Goal: Find specific page/section: Find specific page/section

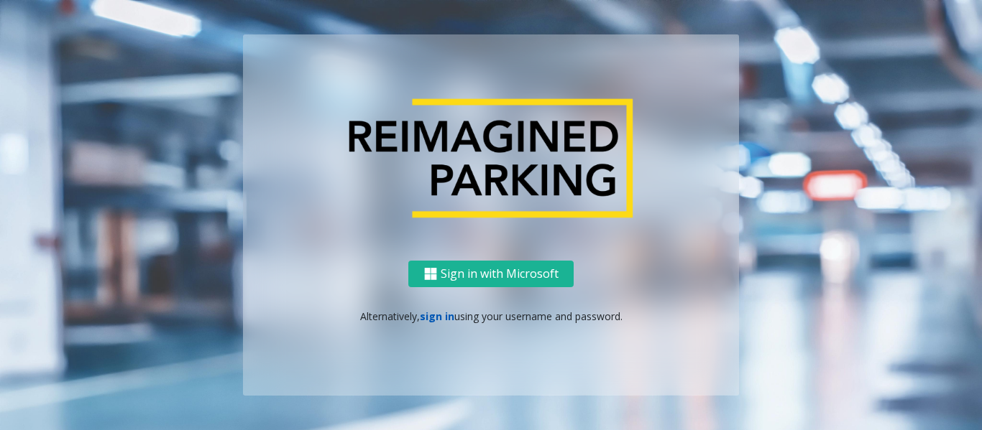
click at [429, 315] on link "sign in" at bounding box center [437, 317] width 34 height 14
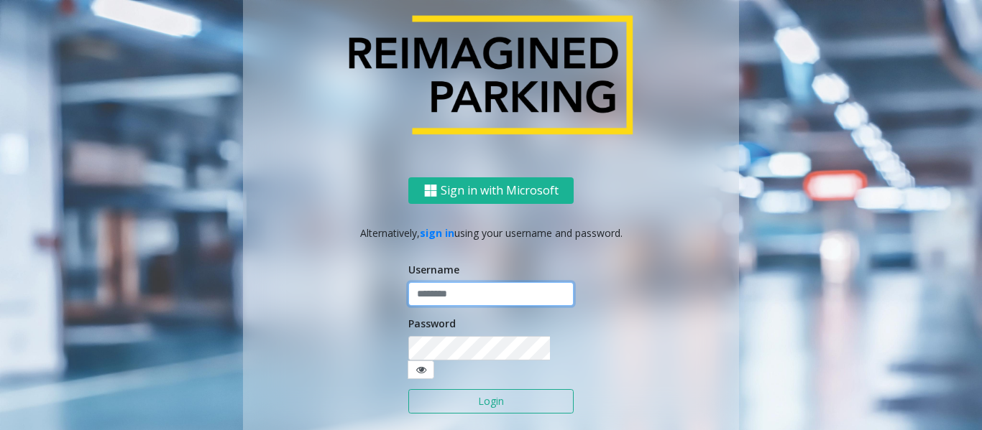
type input "******"
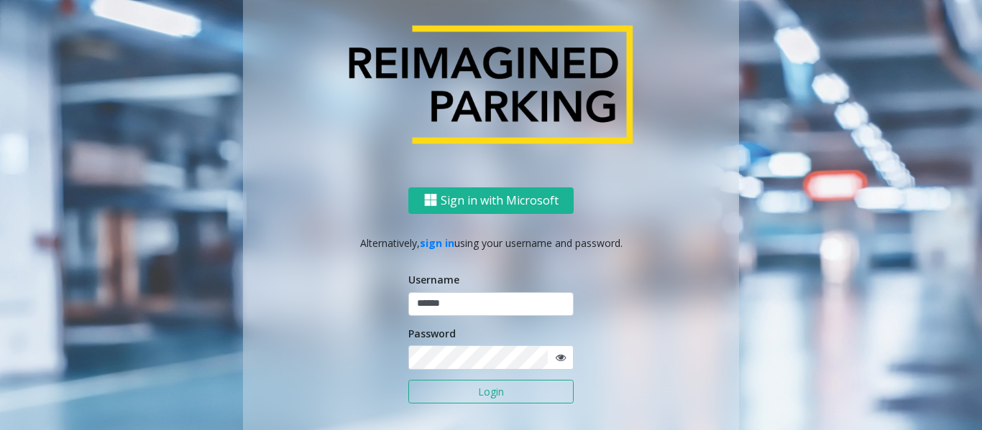
click at [471, 392] on button "Login" at bounding box center [490, 392] width 165 height 24
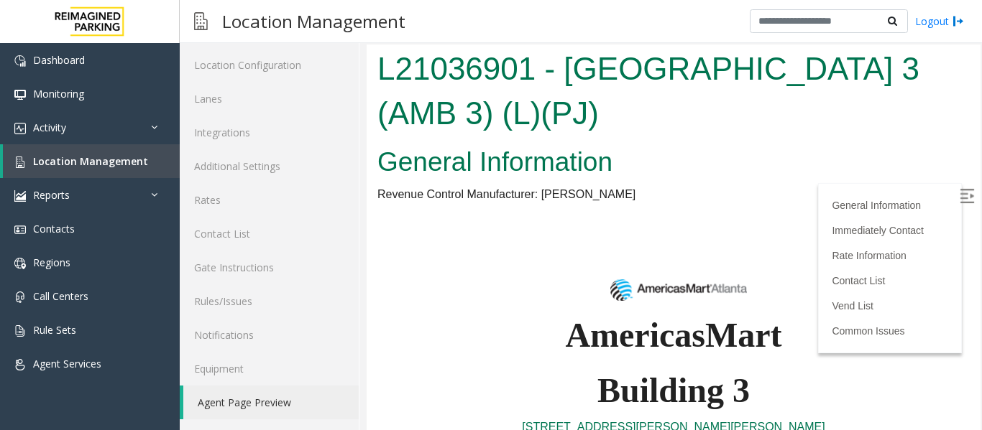
click at [284, 405] on link "Agent Page Preview" at bounding box center [270, 403] width 175 height 34
click at [124, 170] on link "Location Management" at bounding box center [91, 161] width 177 height 34
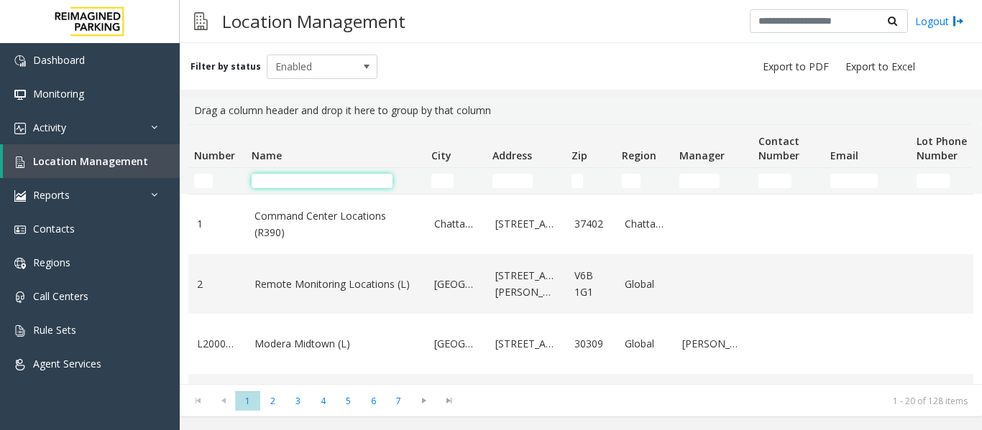
click at [338, 183] on input "Name Filter" at bounding box center [322, 181] width 141 height 14
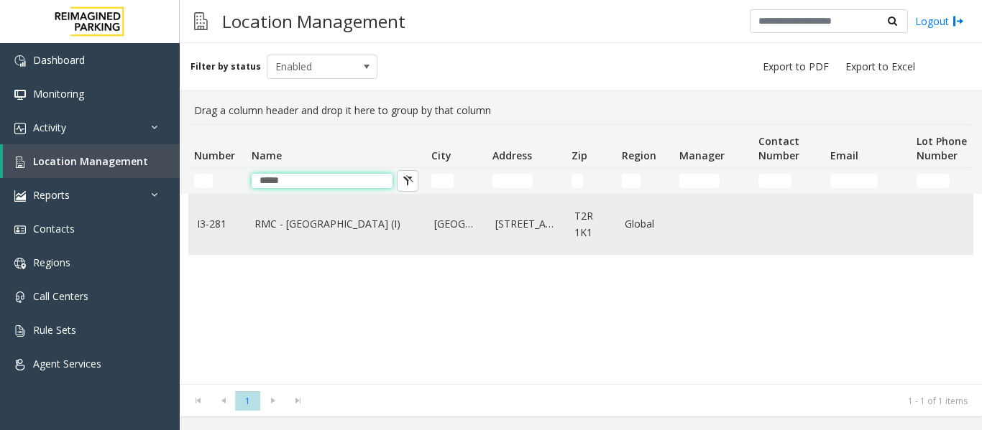
type input "*****"
click at [354, 229] on link "RMC - Mount Royal Village (I)" at bounding box center [335, 224] width 162 height 16
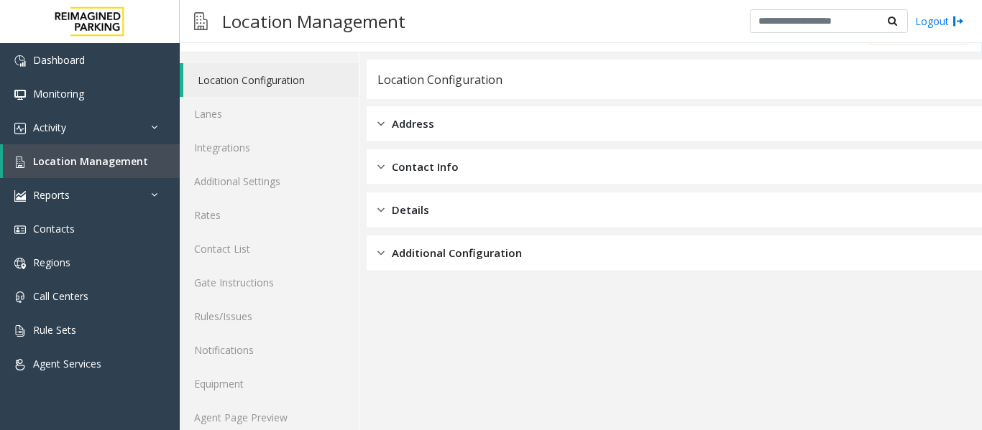
scroll to position [43, 0]
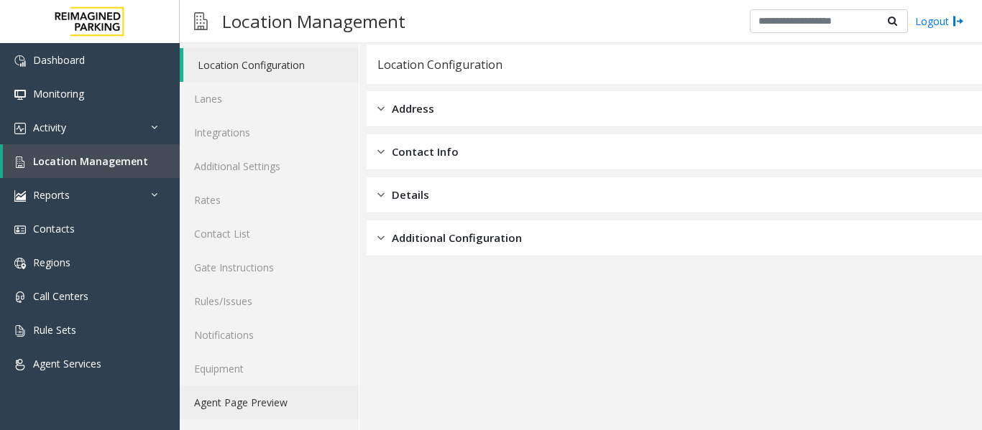
click at [250, 400] on link "Agent Page Preview" at bounding box center [269, 403] width 179 height 34
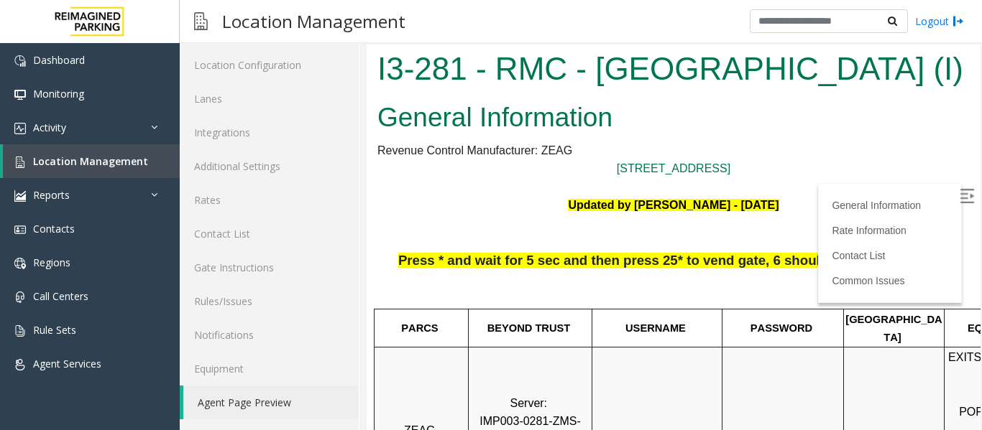
click at [959, 196] on img at bounding box center [966, 196] width 14 height 14
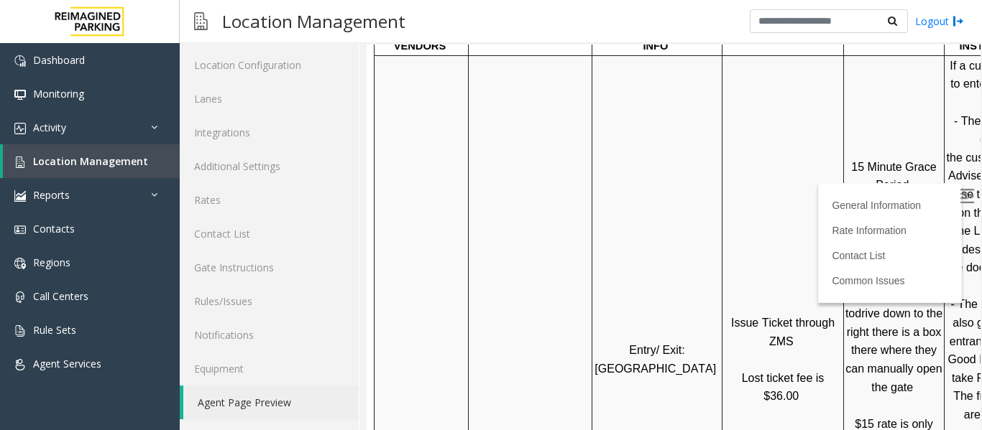
scroll to position [719, 0]
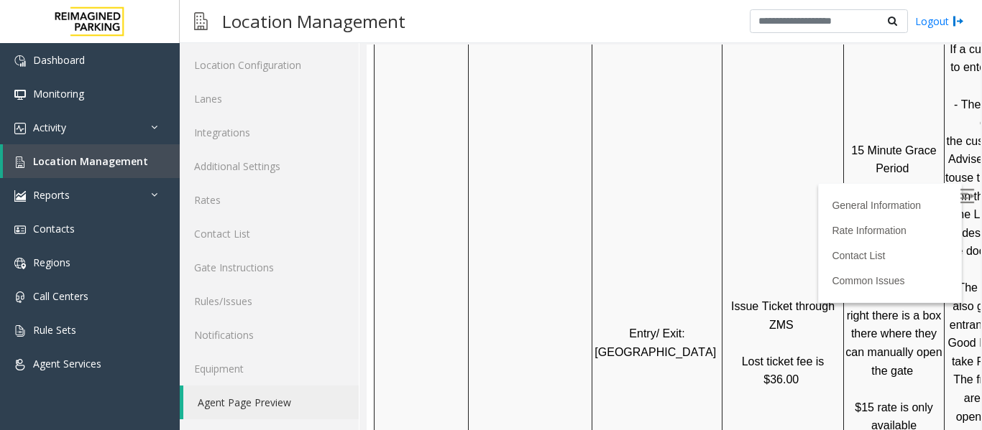
click at [806, 261] on td "Issue Ticket through ZMS Lost ticket fee is $36.00" at bounding box center [782, 343] width 121 height 609
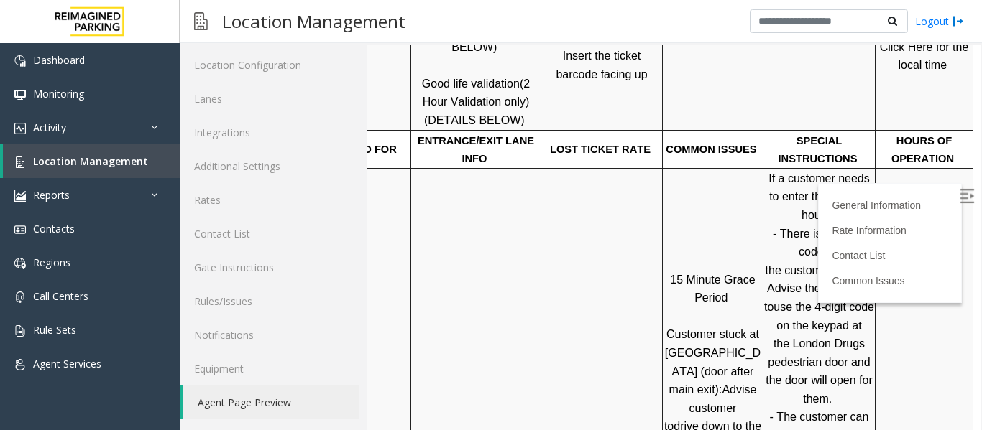
scroll to position [575, 203]
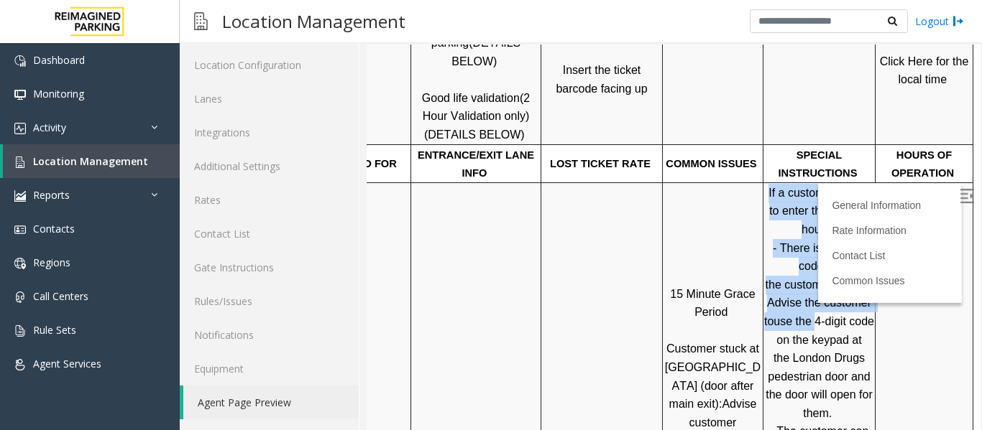
drag, startPoint x: 792, startPoint y: 306, endPoint x: 851, endPoint y: 314, distance: 59.5
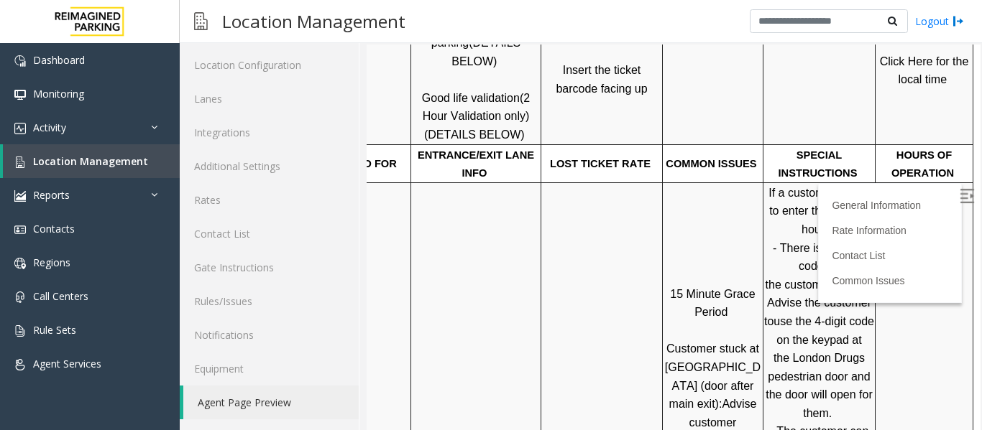
drag, startPoint x: 796, startPoint y: 303, endPoint x: 848, endPoint y: 310, distance: 52.3
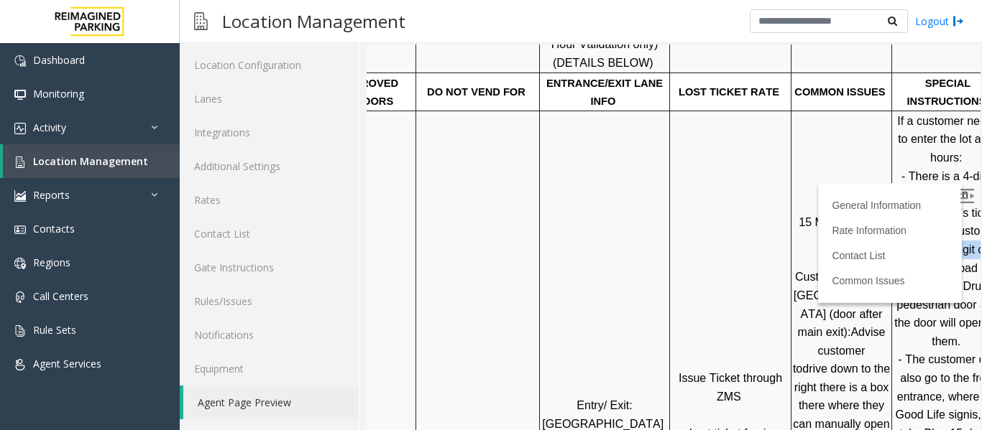
scroll to position [647, 203]
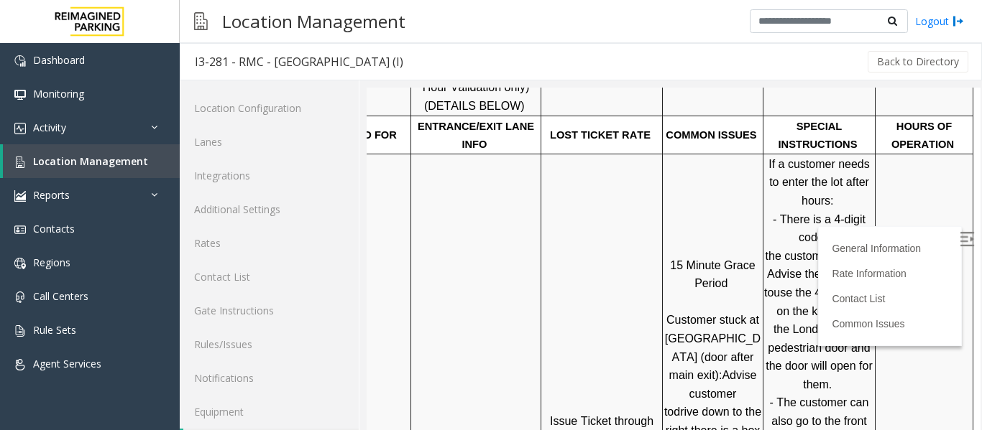
scroll to position [43, 0]
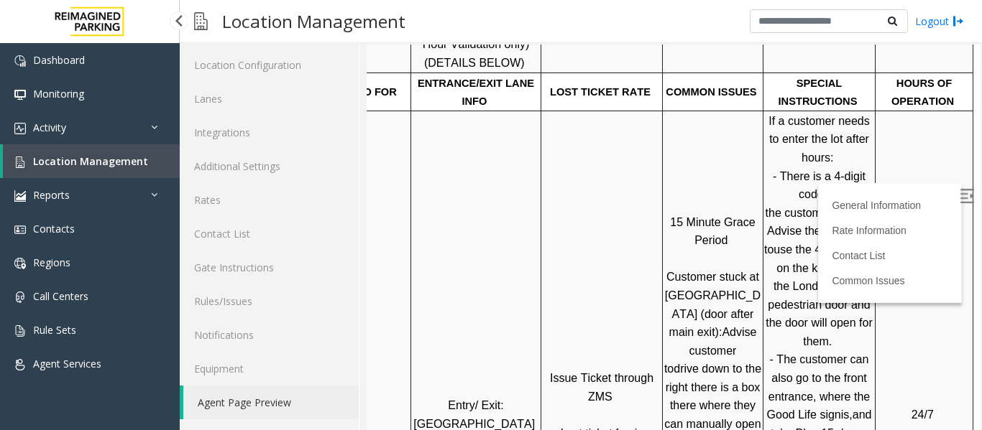
click at [117, 171] on link "Location Management" at bounding box center [91, 161] width 177 height 34
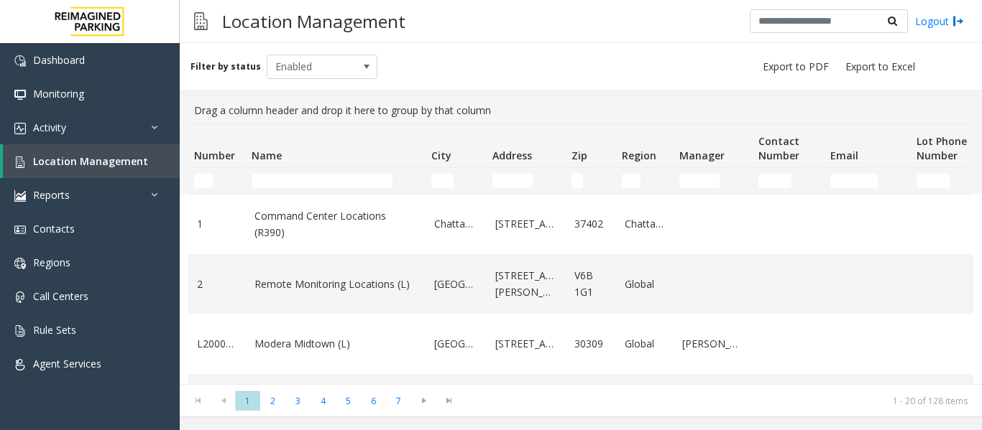
click at [287, 170] on td "Name Filter" at bounding box center [336, 181] width 180 height 26
click at [293, 183] on input "Name Filter" at bounding box center [322, 181] width 141 height 14
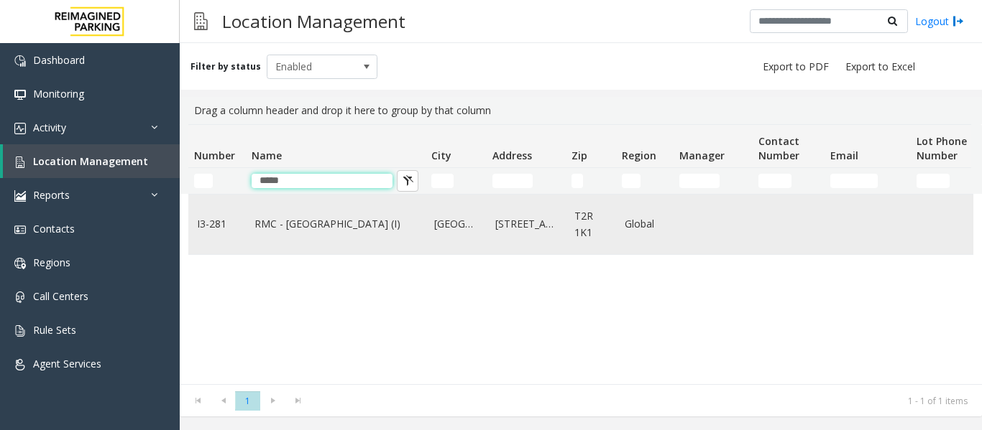
type input "*****"
click at [351, 227] on link "RMC - Mount Royal Village (I)" at bounding box center [335, 224] width 162 height 16
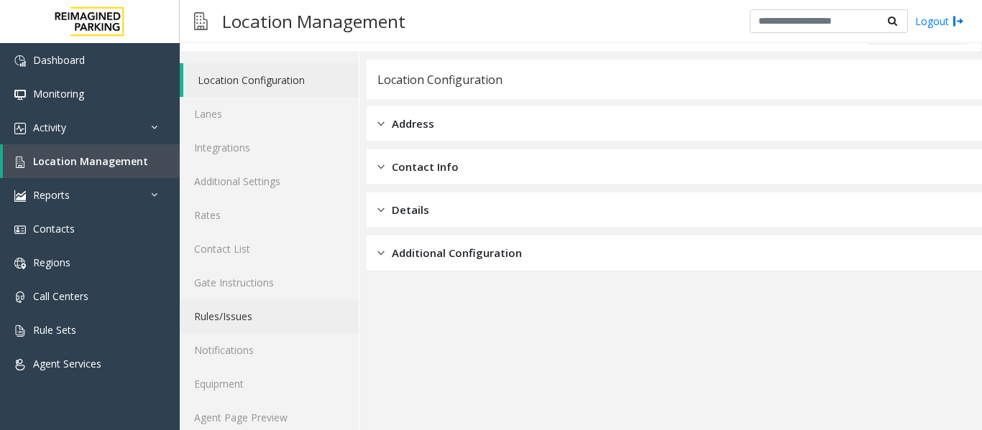
scroll to position [43, 0]
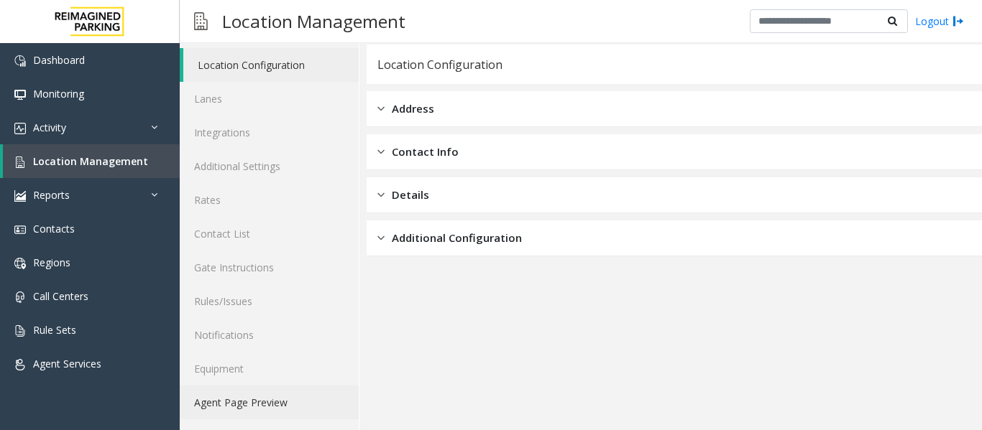
click at [275, 400] on link "Agent Page Preview" at bounding box center [269, 403] width 179 height 34
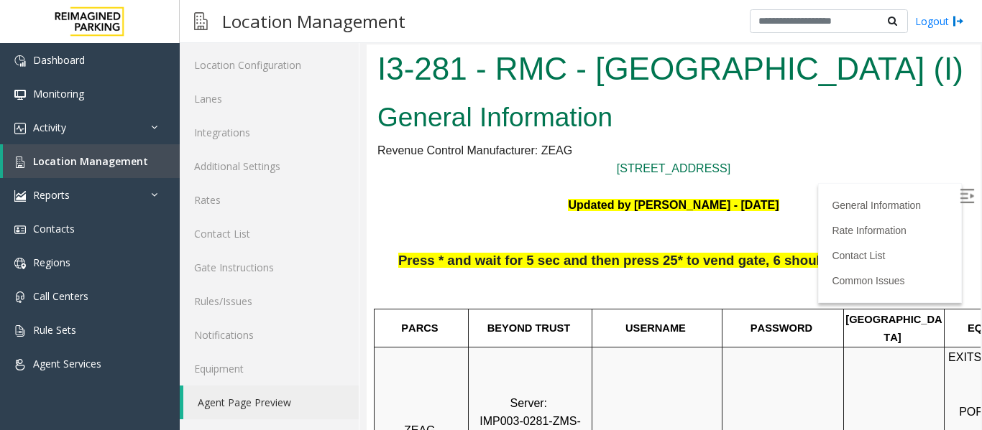
click at [959, 198] on img at bounding box center [966, 196] width 14 height 14
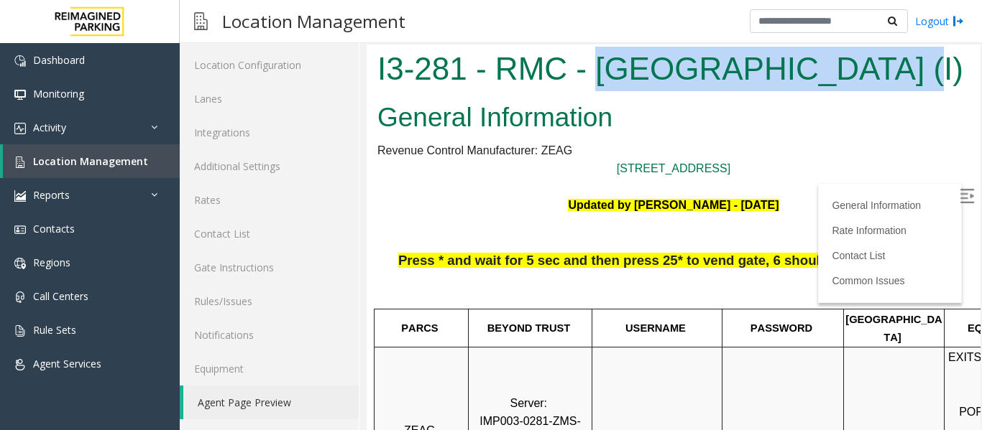
drag, startPoint x: 591, startPoint y: 68, endPoint x: 874, endPoint y: 89, distance: 283.2
click at [874, 89] on h1 "I3-281 - RMC - [GEOGRAPHIC_DATA] (I)" at bounding box center [673, 69] width 592 height 45
copy h1 "[GEOGRAPHIC_DATA]"
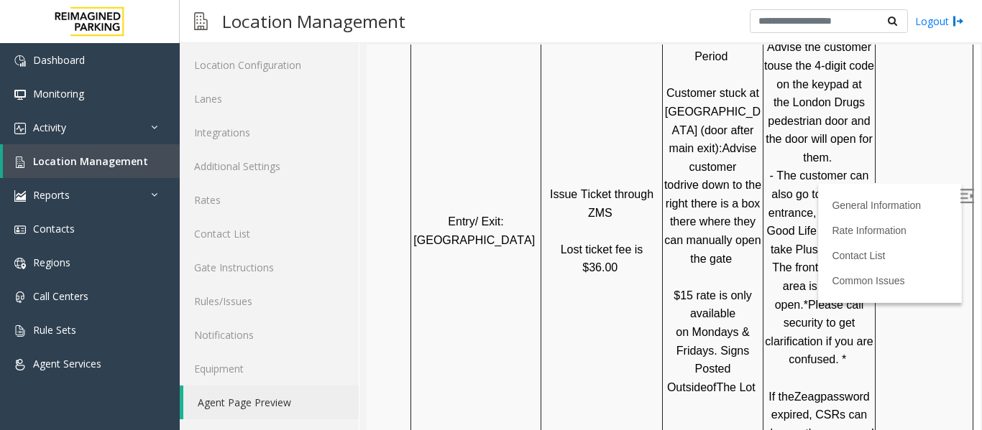
scroll to position [862, 203]
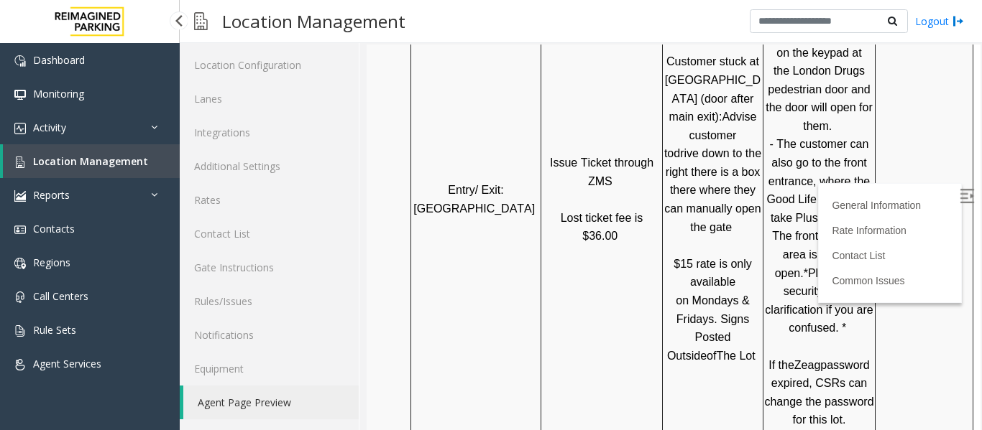
click at [91, 154] on link "Location Management" at bounding box center [91, 161] width 177 height 34
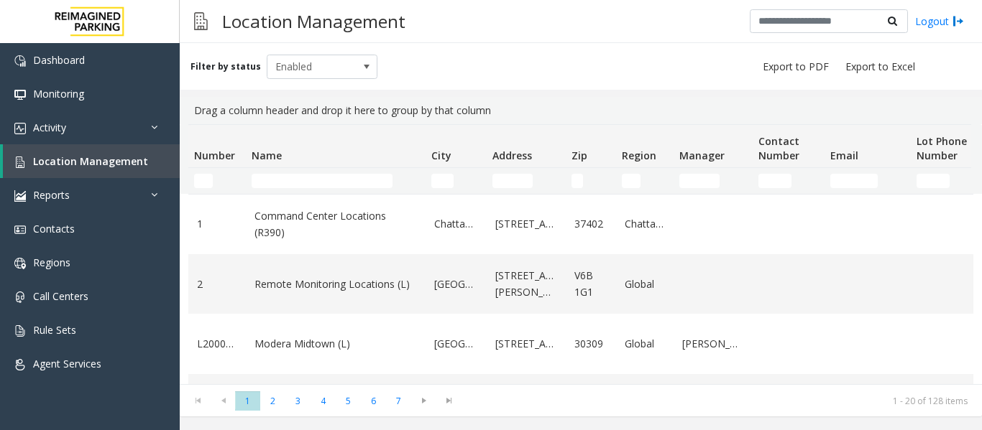
click at [307, 178] on input "Name Filter" at bounding box center [322, 181] width 141 height 14
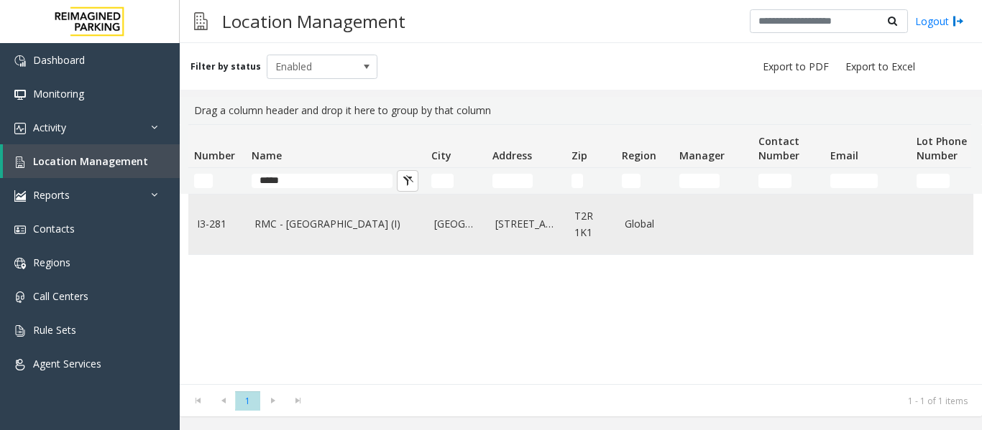
type input "*****"
click at [323, 236] on td "RMC - [GEOGRAPHIC_DATA] (I)" at bounding box center [336, 225] width 180 height 60
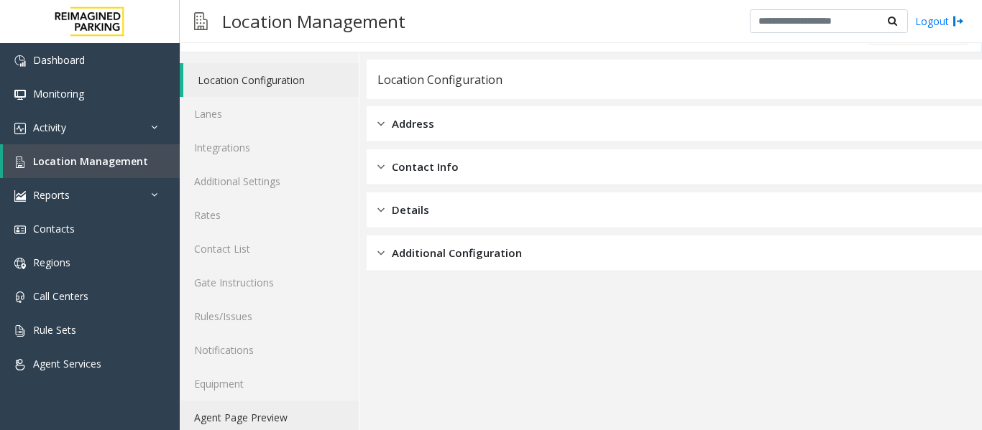
scroll to position [43, 0]
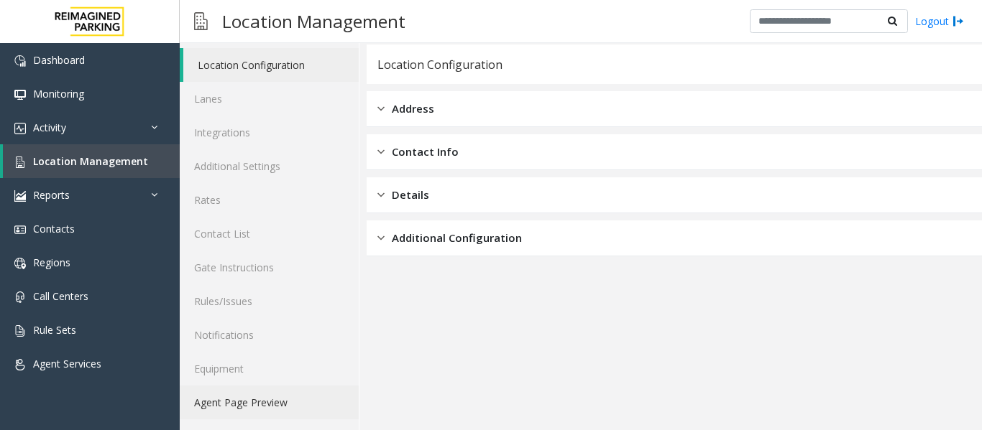
click at [281, 400] on link "Agent Page Preview" at bounding box center [269, 403] width 179 height 34
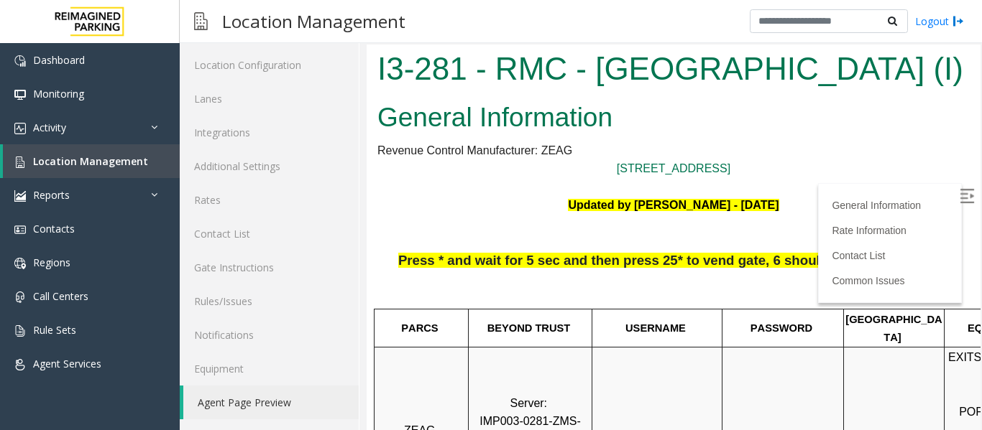
click at [957, 188] on label at bounding box center [968, 199] width 22 height 22
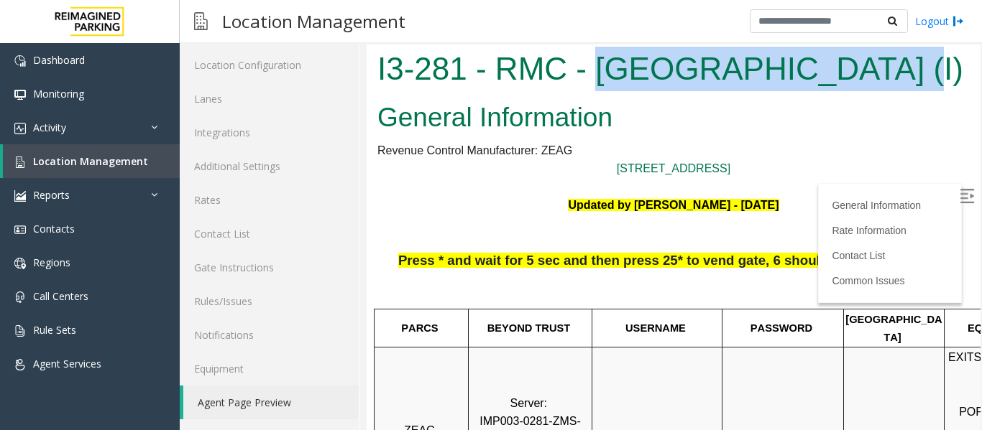
drag, startPoint x: 594, startPoint y: 68, endPoint x: 876, endPoint y: 94, distance: 283.0
click at [876, 94] on div "I3-281 - RMC - Mount Royal Village (I)" at bounding box center [674, 71] width 614 height 52
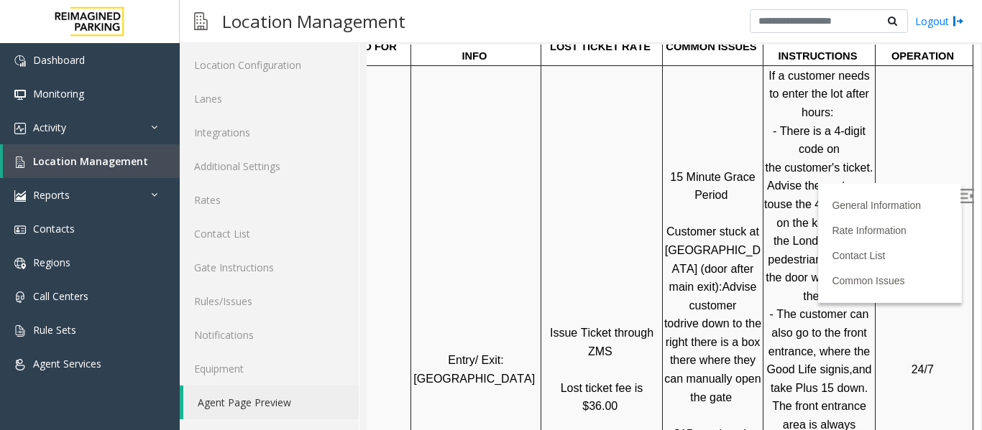
scroll to position [719, 203]
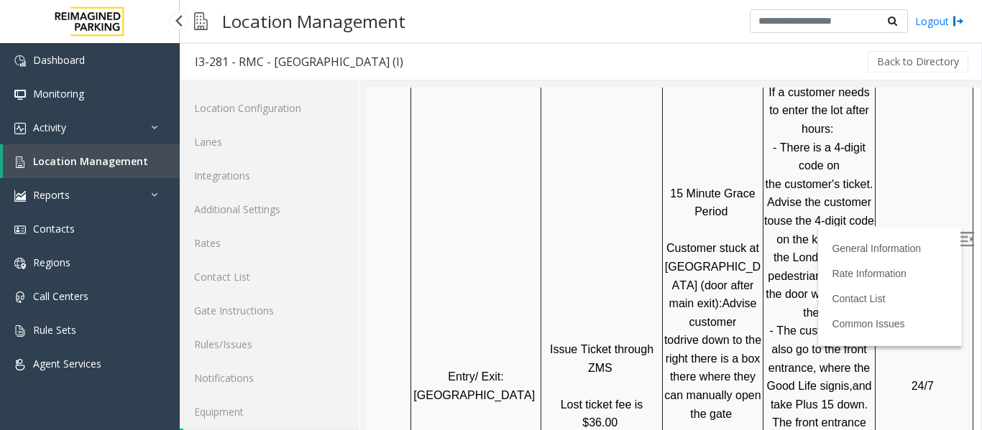
click at [117, 165] on span "Location Management" at bounding box center [90, 162] width 115 height 14
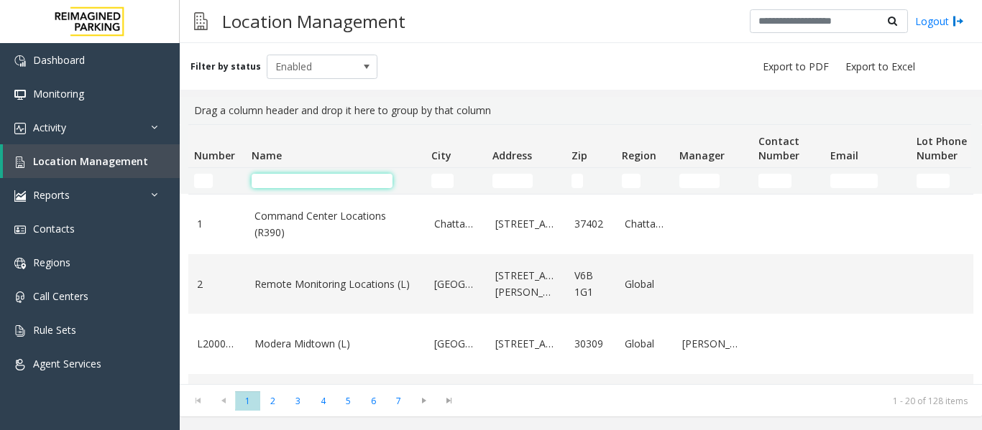
click at [345, 183] on input "Name Filter" at bounding box center [322, 181] width 141 height 14
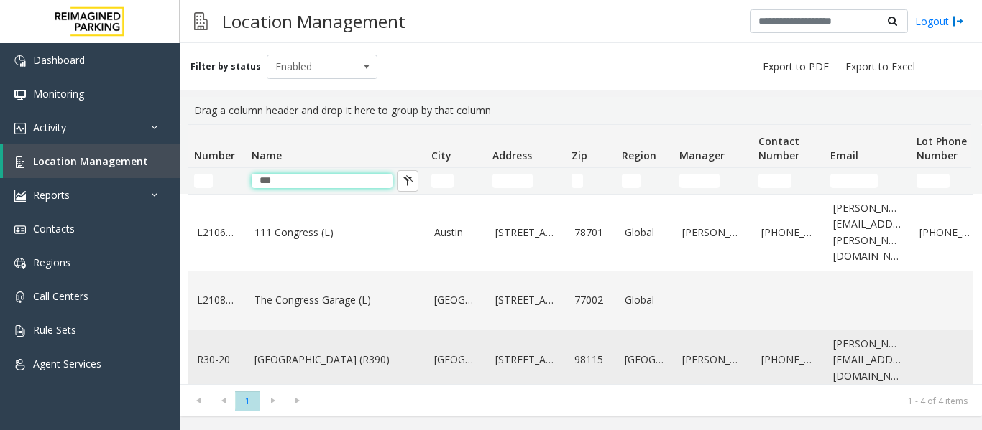
type input "***"
click at [335, 354] on td "[GEOGRAPHIC_DATA] (R390)" at bounding box center [336, 361] width 180 height 60
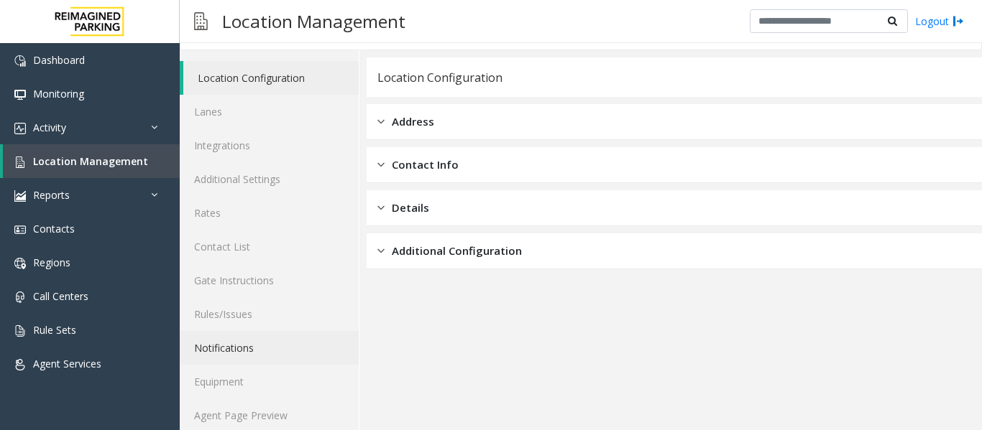
scroll to position [43, 0]
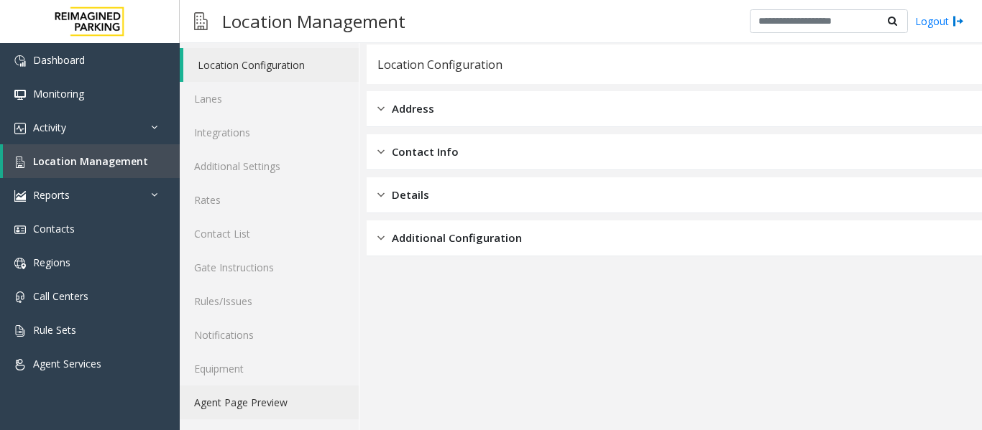
click at [273, 398] on link "Agent Page Preview" at bounding box center [269, 403] width 179 height 34
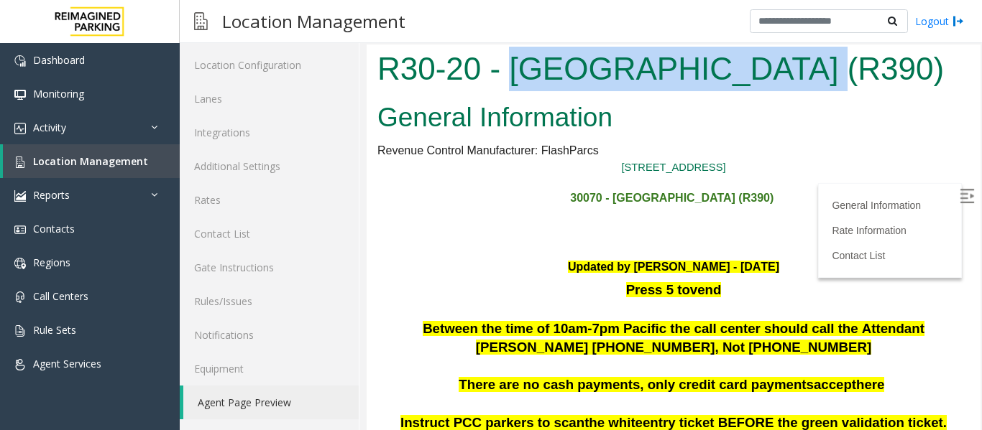
drag, startPoint x: 510, startPoint y: 67, endPoint x: 772, endPoint y: 81, distance: 262.7
click at [772, 81] on h1 "R30-20 - Green Lake Village (R390)" at bounding box center [673, 69] width 592 height 45
copy h1 "Green Lake Village"
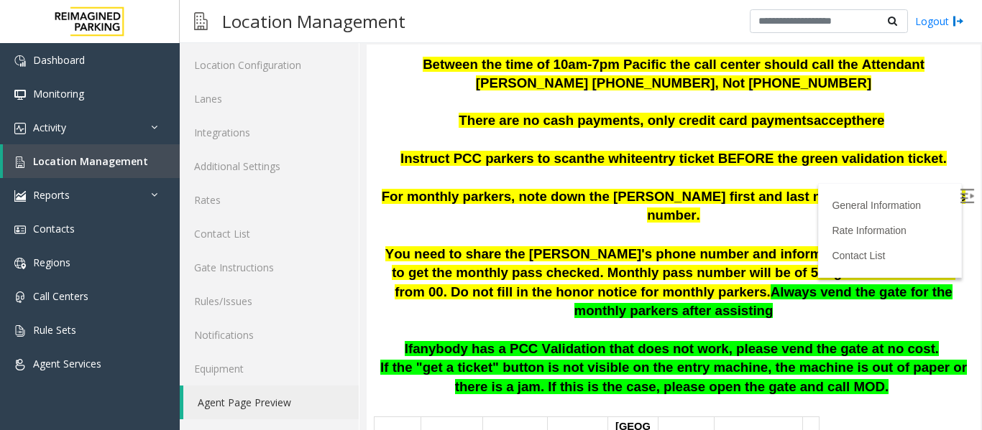
scroll to position [287, 0]
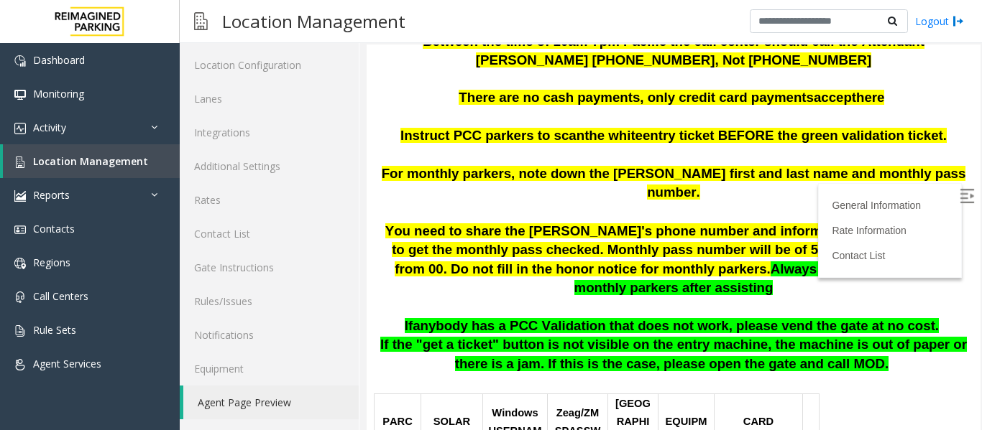
click at [957, 193] on label at bounding box center [968, 199] width 22 height 22
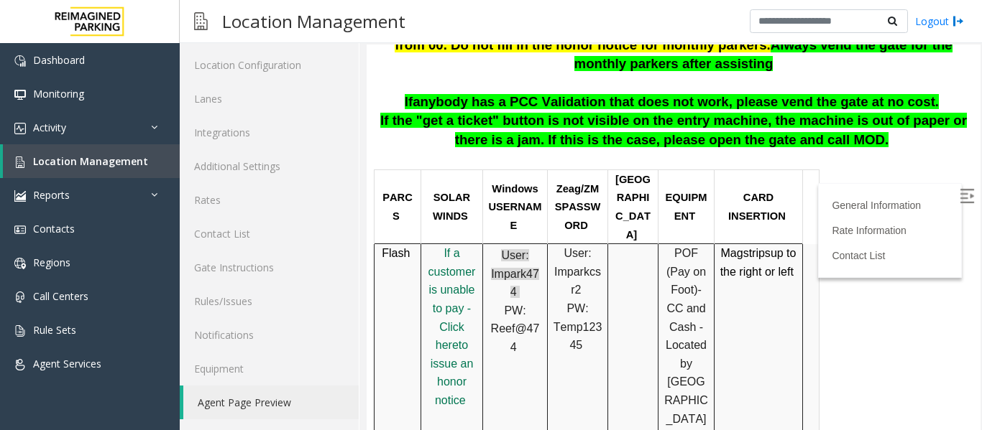
scroll to position [719, 0]
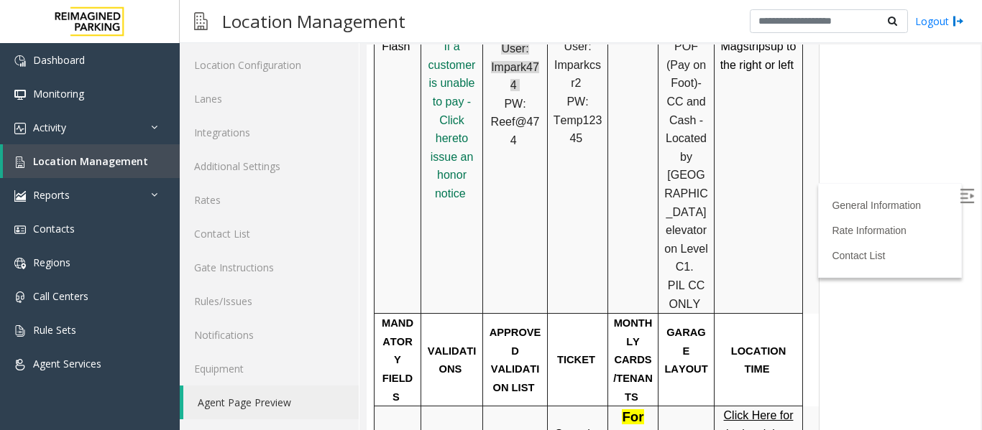
click at [778, 410] on span "Click Here for the local time" at bounding box center [758, 425] width 70 height 31
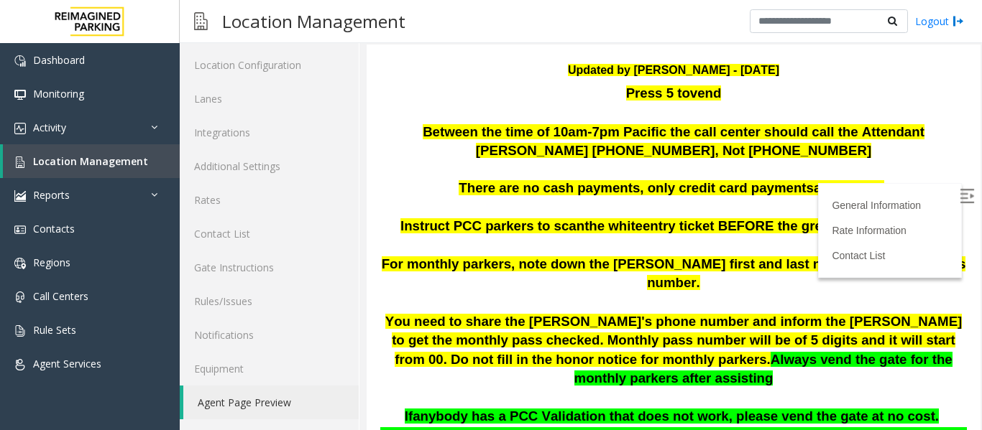
scroll to position [0, 0]
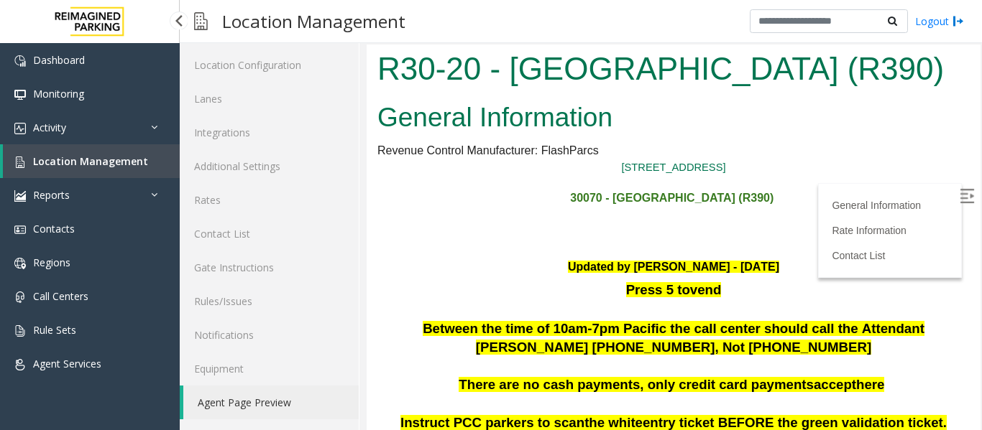
click at [128, 156] on span "Location Management" at bounding box center [90, 162] width 115 height 14
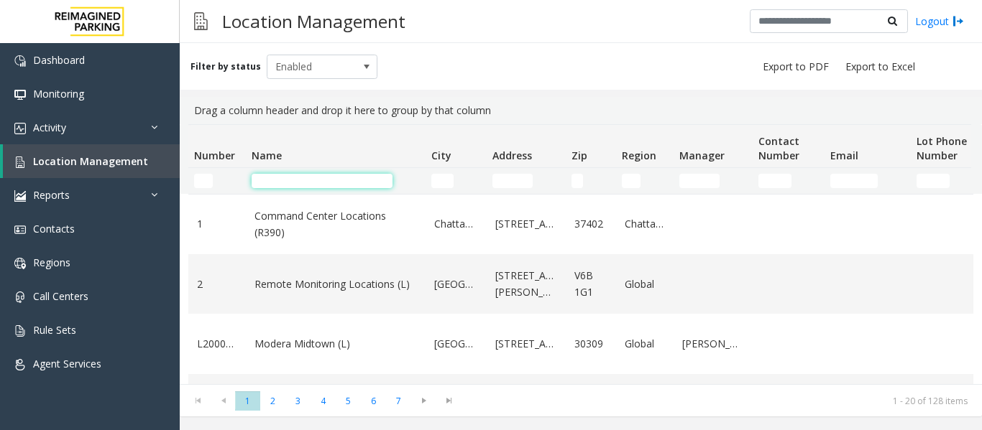
click at [304, 183] on input "Name Filter" at bounding box center [322, 181] width 141 height 14
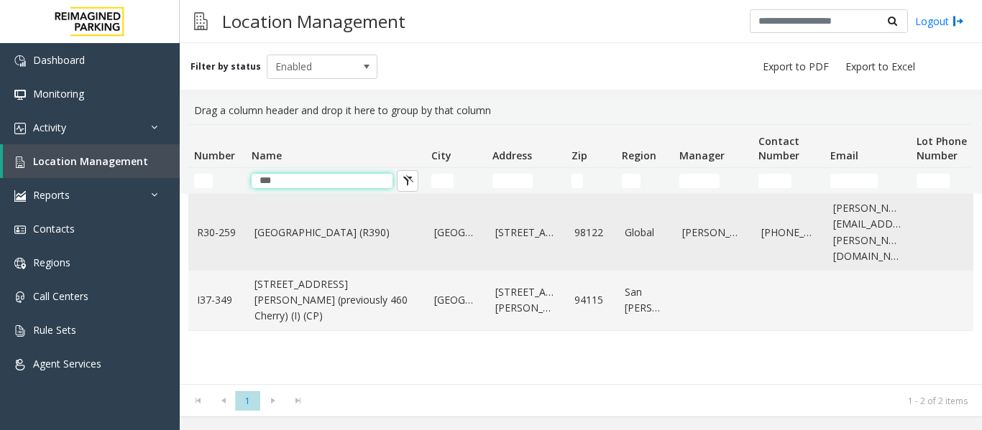
type input "***"
click at [371, 225] on link "Cherry Hill (R390)" at bounding box center [335, 233] width 162 height 16
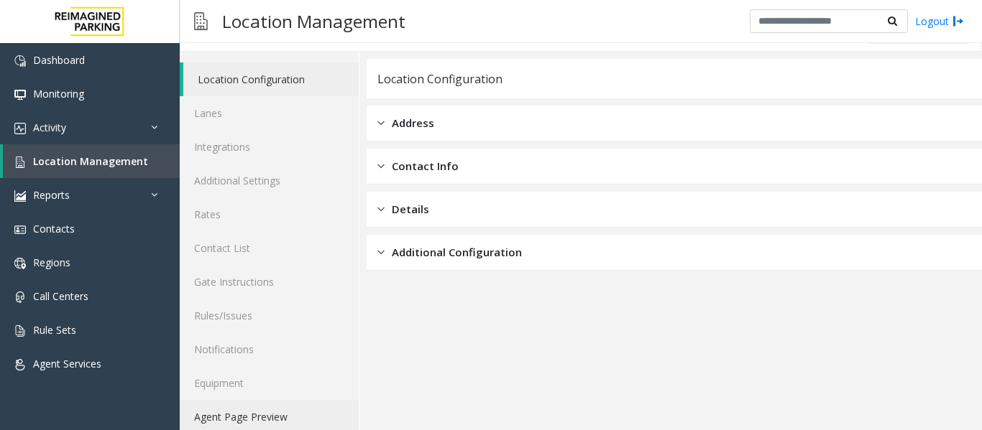
scroll to position [43, 0]
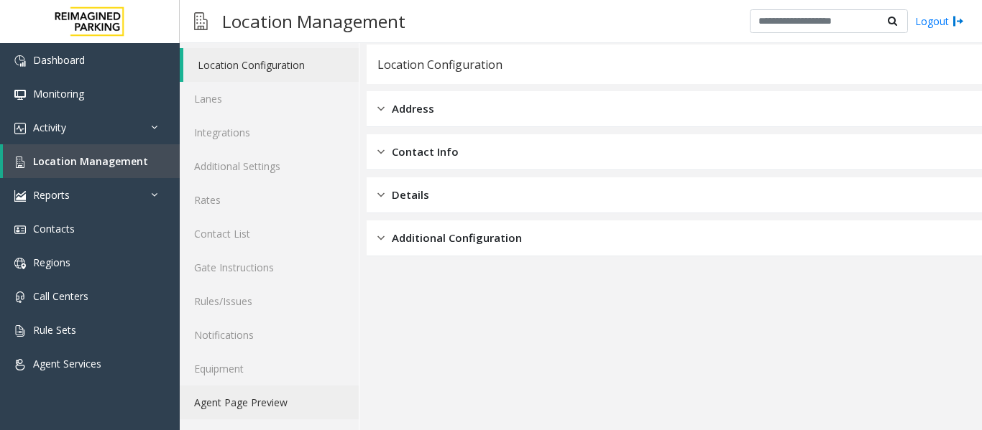
click at [261, 401] on link "Agent Page Preview" at bounding box center [269, 403] width 179 height 34
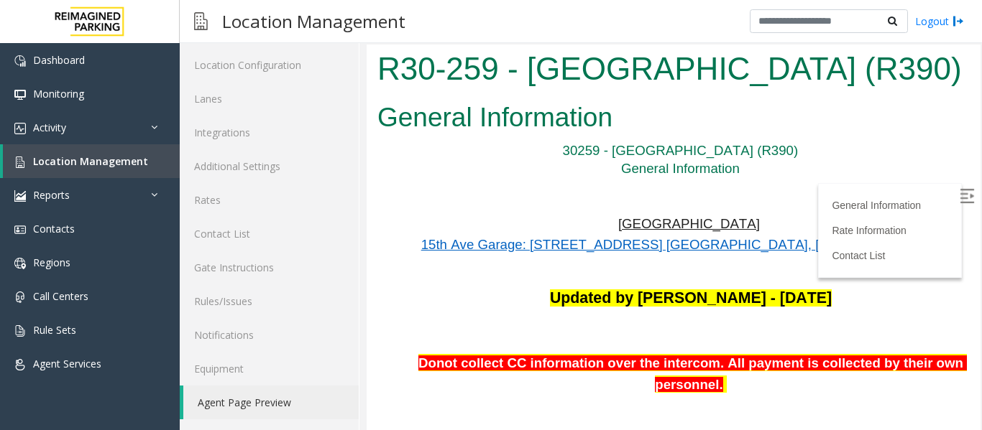
scroll to position [144, 0]
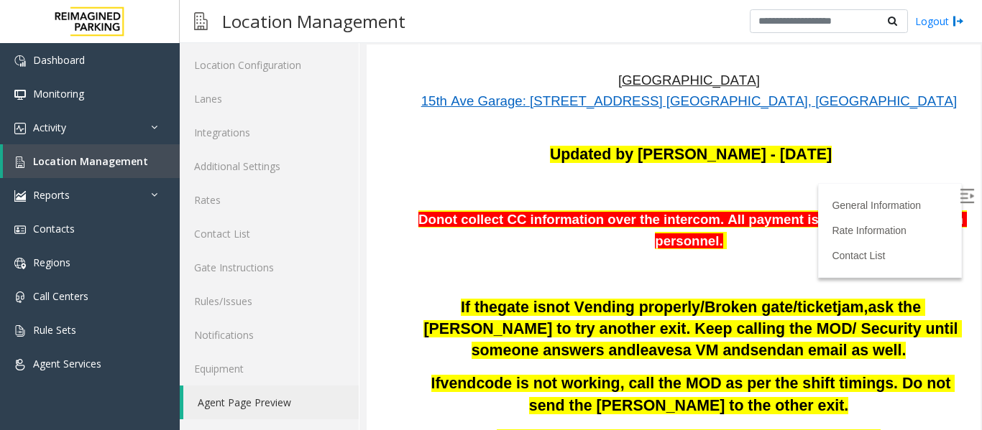
click at [959, 201] on img at bounding box center [966, 196] width 14 height 14
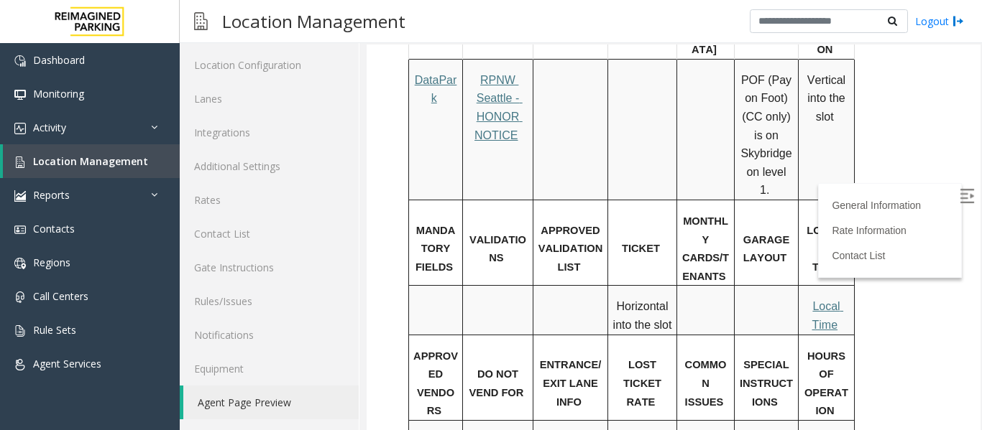
scroll to position [1078, 0]
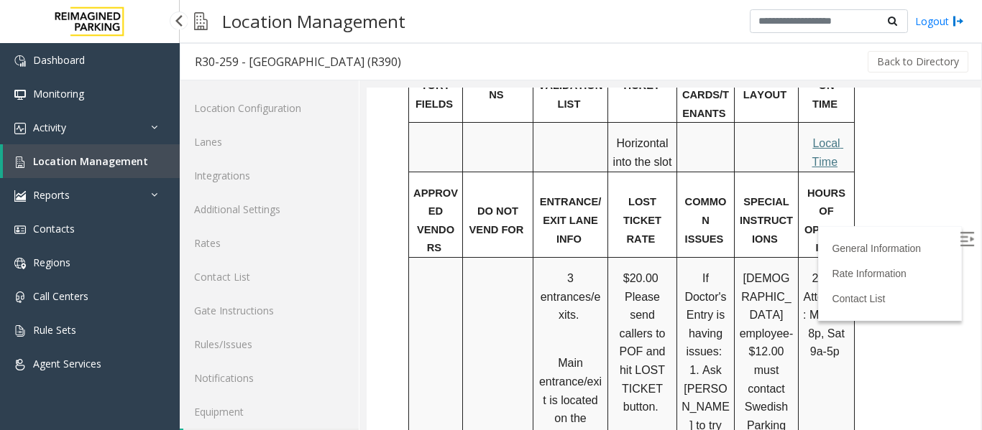
scroll to position [43, 0]
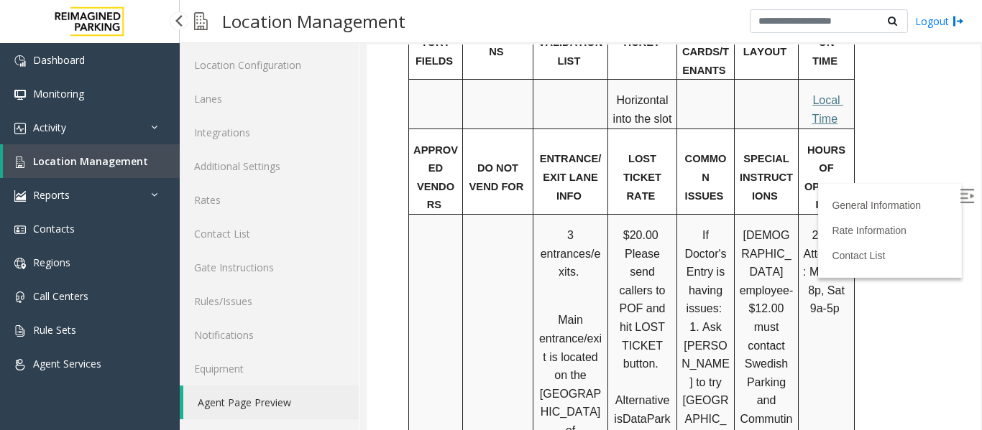
click at [60, 161] on span "Location Management" at bounding box center [90, 162] width 115 height 14
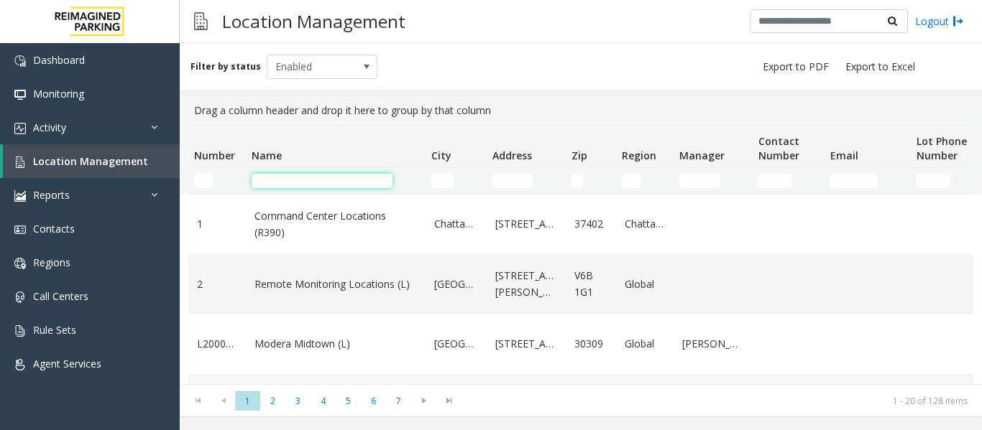
click at [289, 178] on input "Name Filter" at bounding box center [322, 181] width 141 height 14
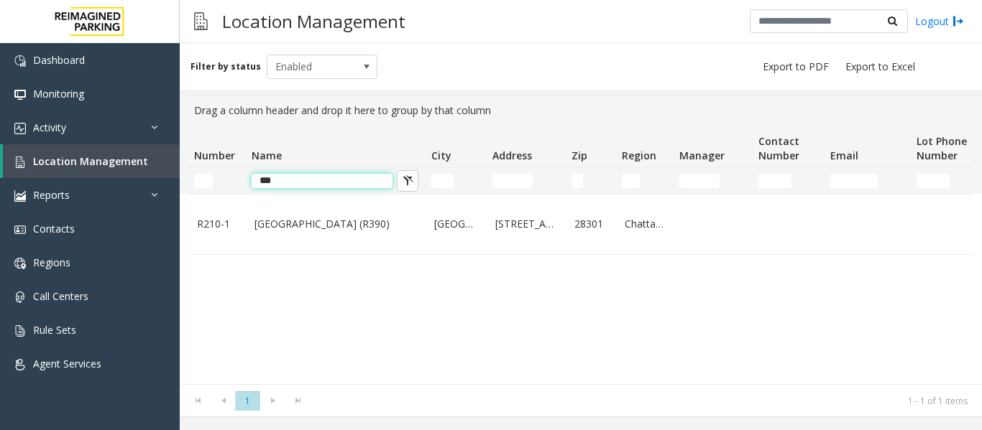
click at [258, 184] on input "***" at bounding box center [322, 181] width 141 height 14
click at [266, 183] on input "***" at bounding box center [322, 181] width 141 height 14
type input "***"
